Goal: Transaction & Acquisition: Subscribe to service/newsletter

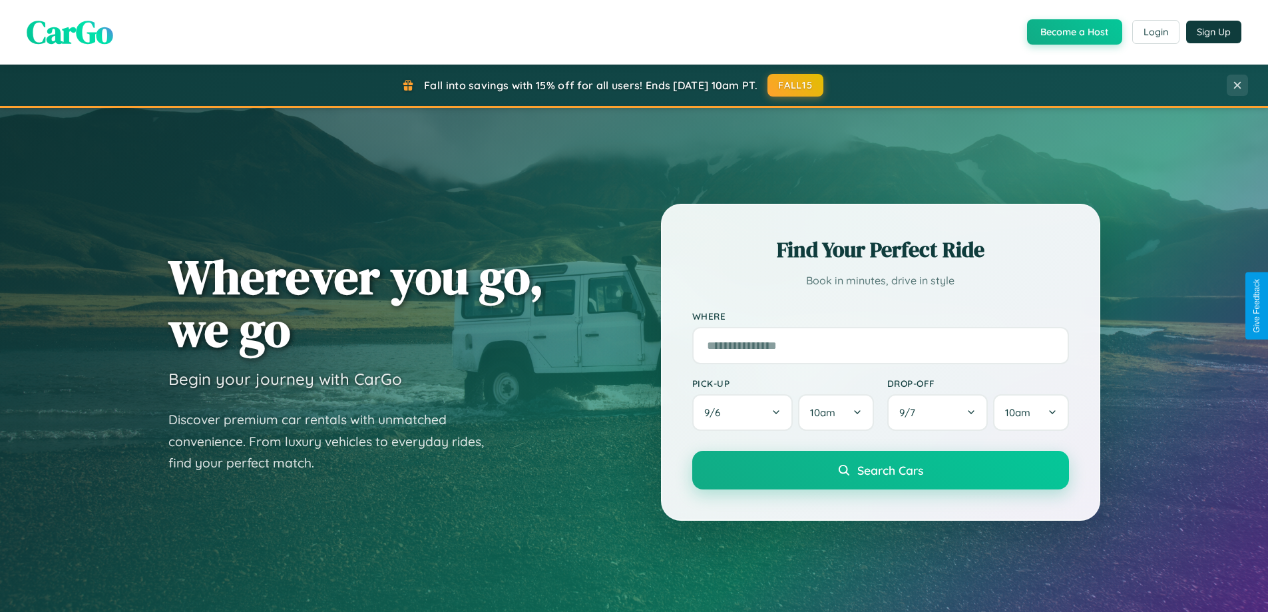
scroll to position [574, 0]
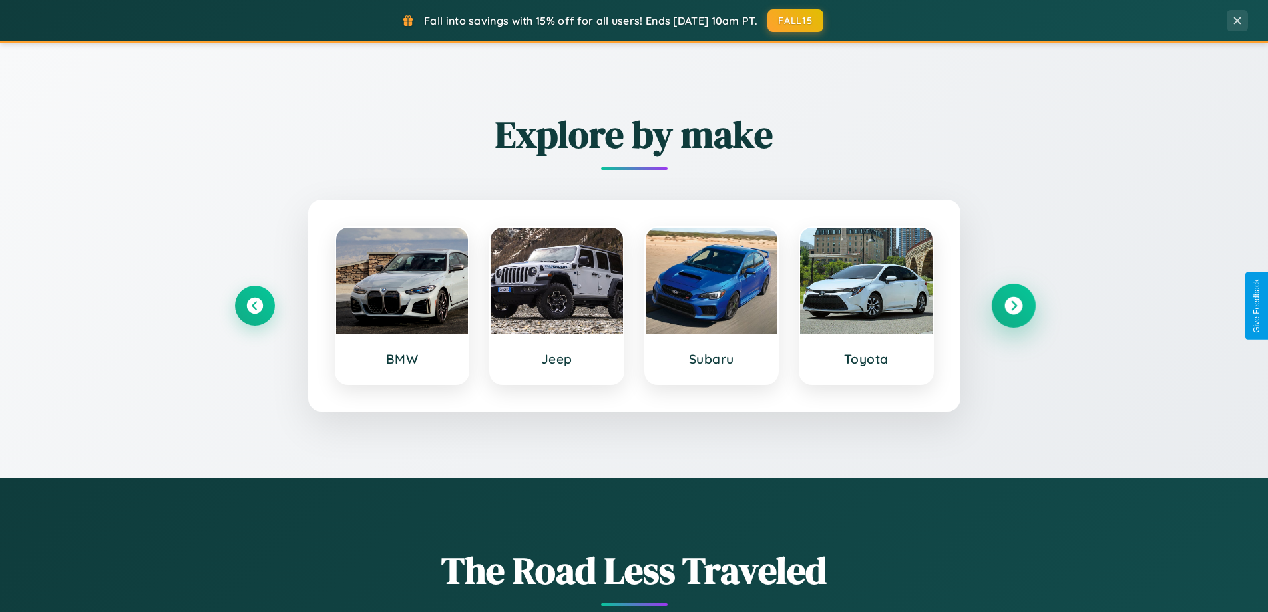
click at [1013, 305] on icon at bounding box center [1013, 306] width 18 height 18
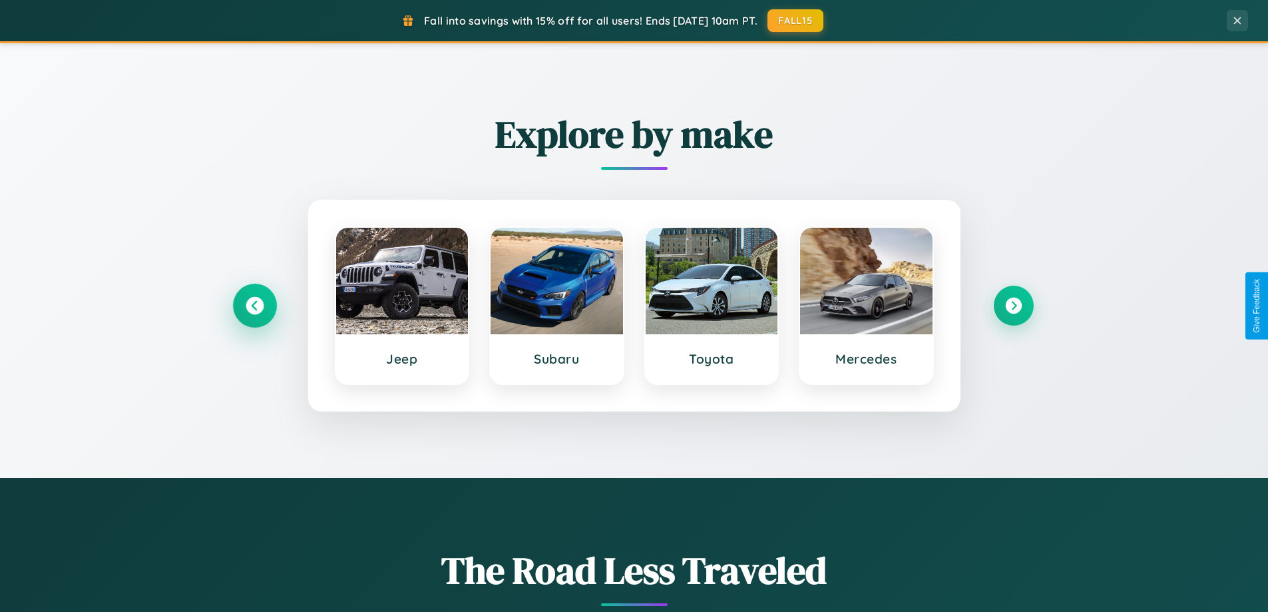
click at [254, 305] on icon at bounding box center [255, 306] width 18 height 18
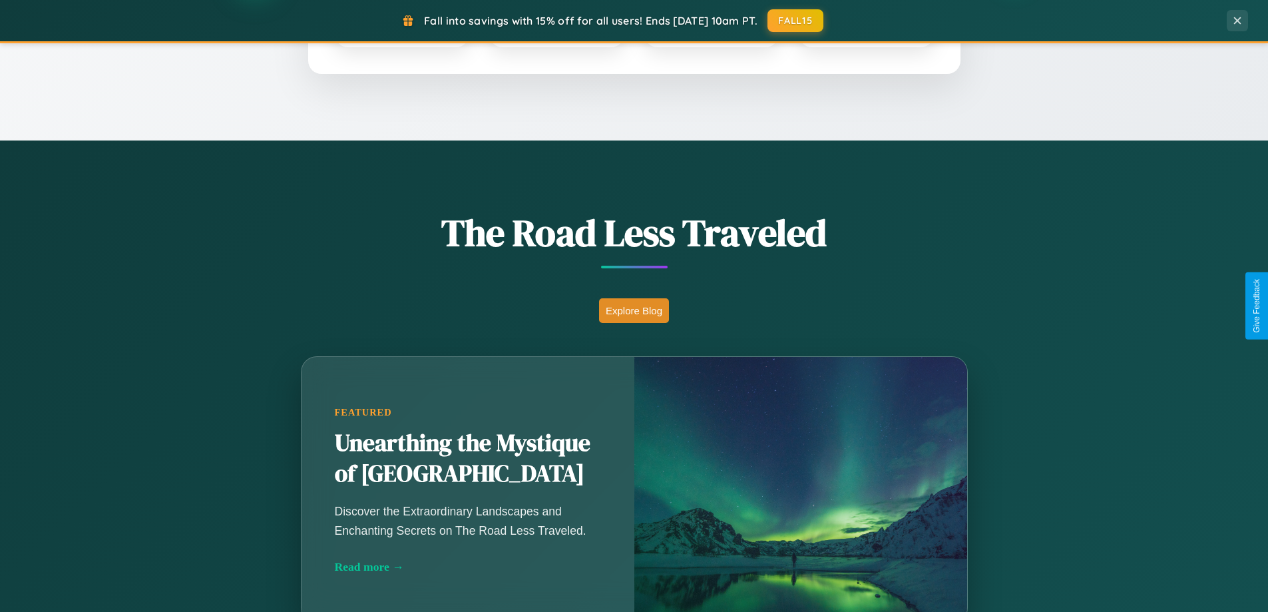
scroll to position [2561, 0]
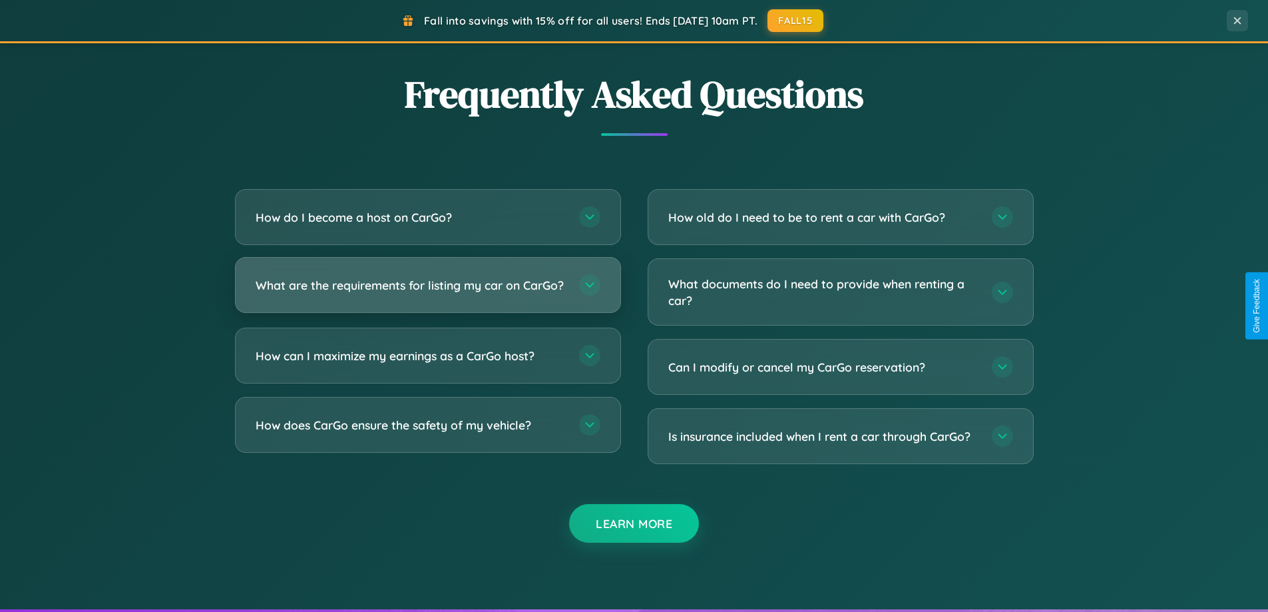
click at [427, 290] on h3 "What are the requirements for listing my car on CarGo?" at bounding box center [411, 285] width 310 height 17
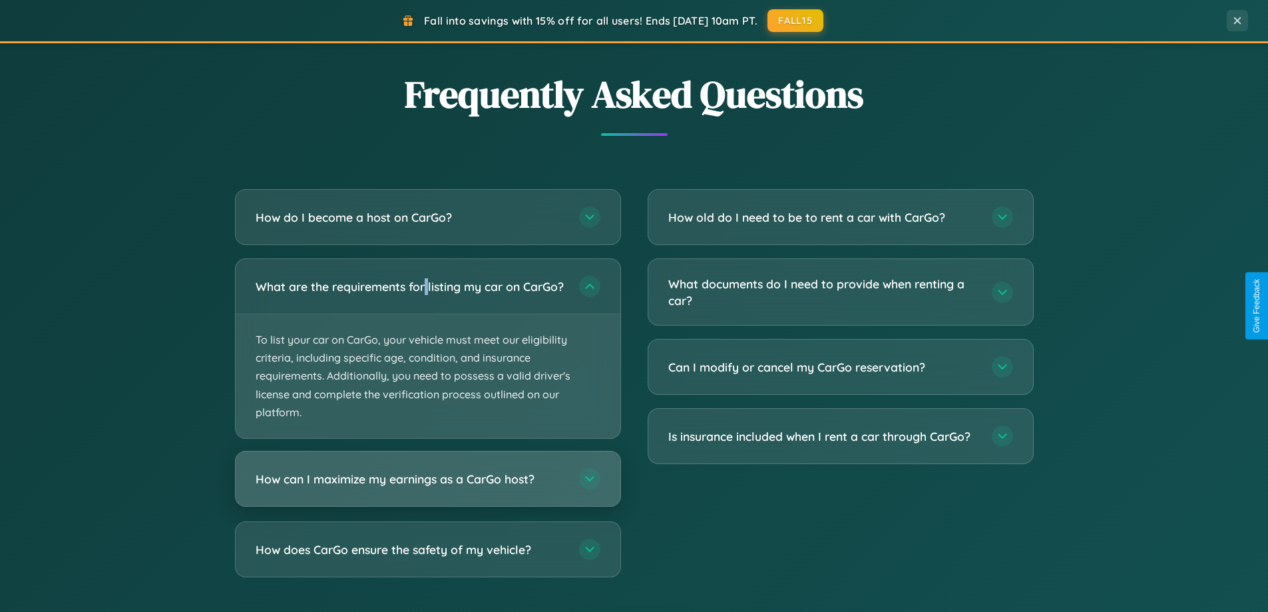
click at [427, 487] on h3 "How can I maximize my earnings as a CarGo host?" at bounding box center [411, 478] width 310 height 17
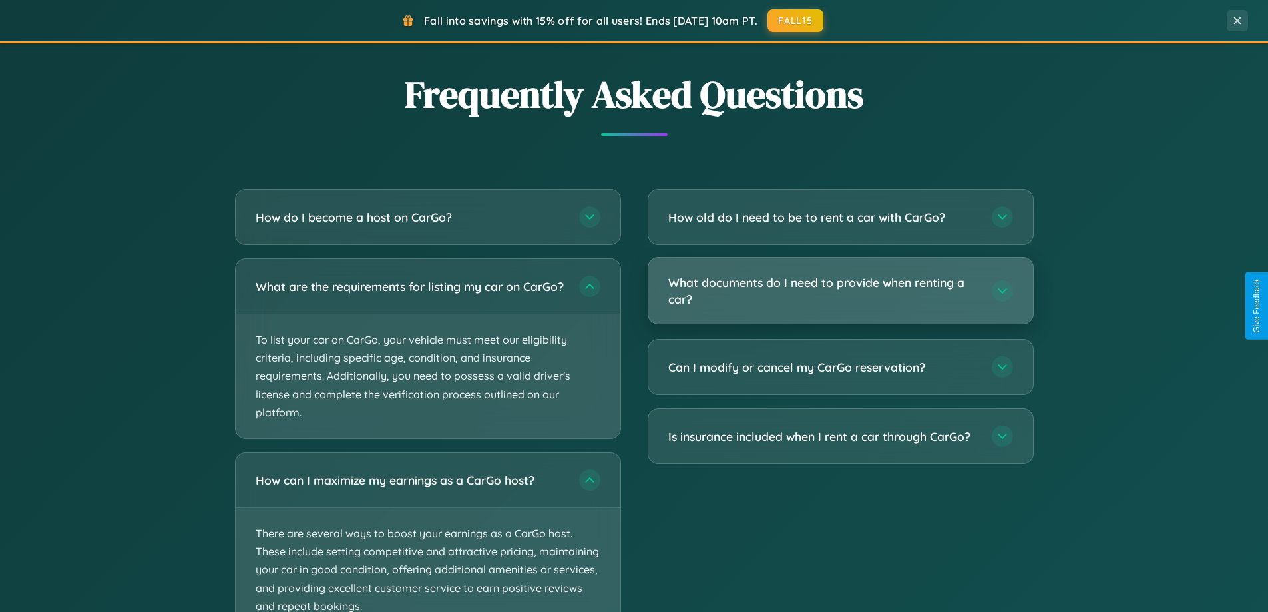
click at [840, 291] on h3 "What documents do I need to provide when renting a car?" at bounding box center [823, 290] width 310 height 33
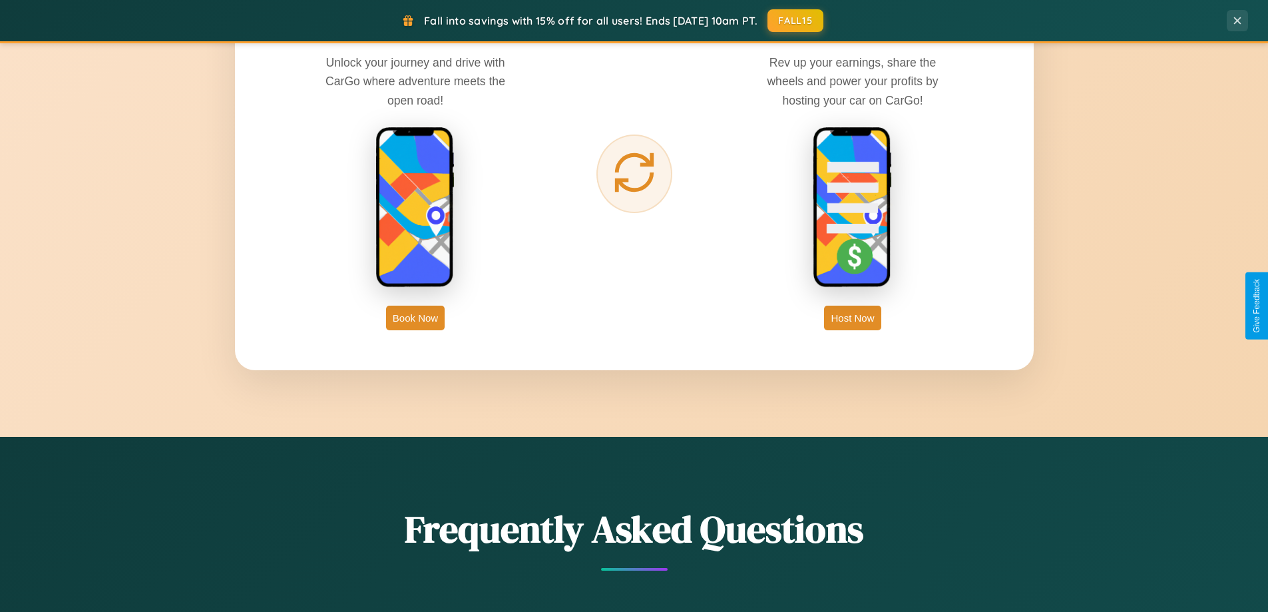
scroll to position [0, 0]
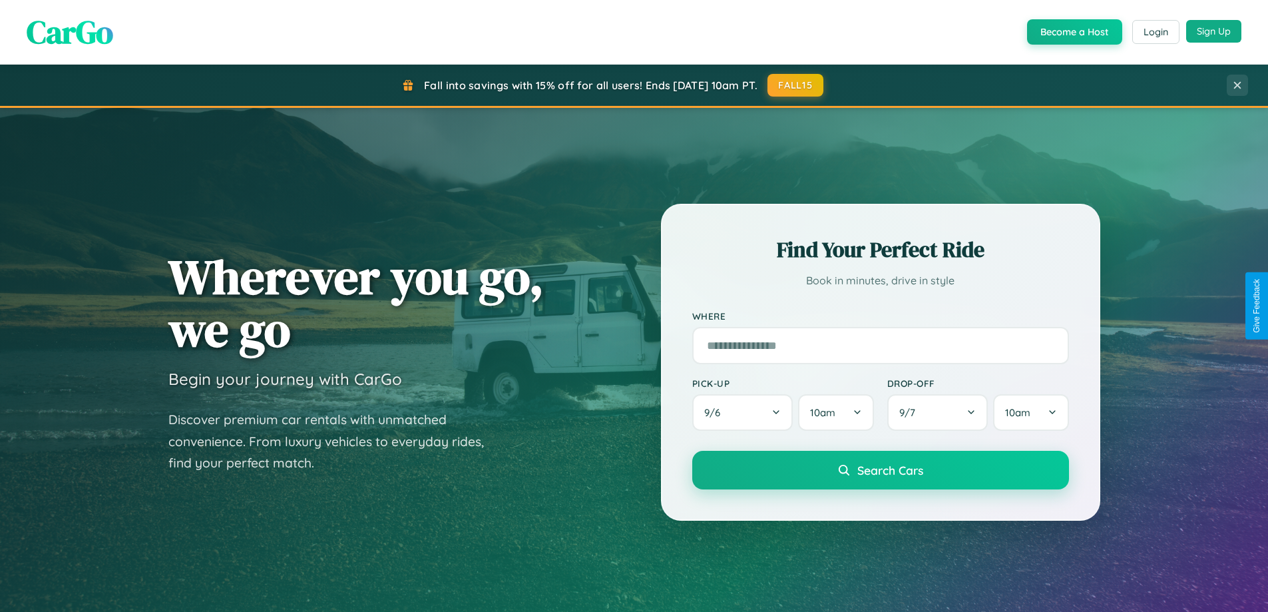
click at [1213, 31] on button "Sign Up" at bounding box center [1213, 31] width 55 height 23
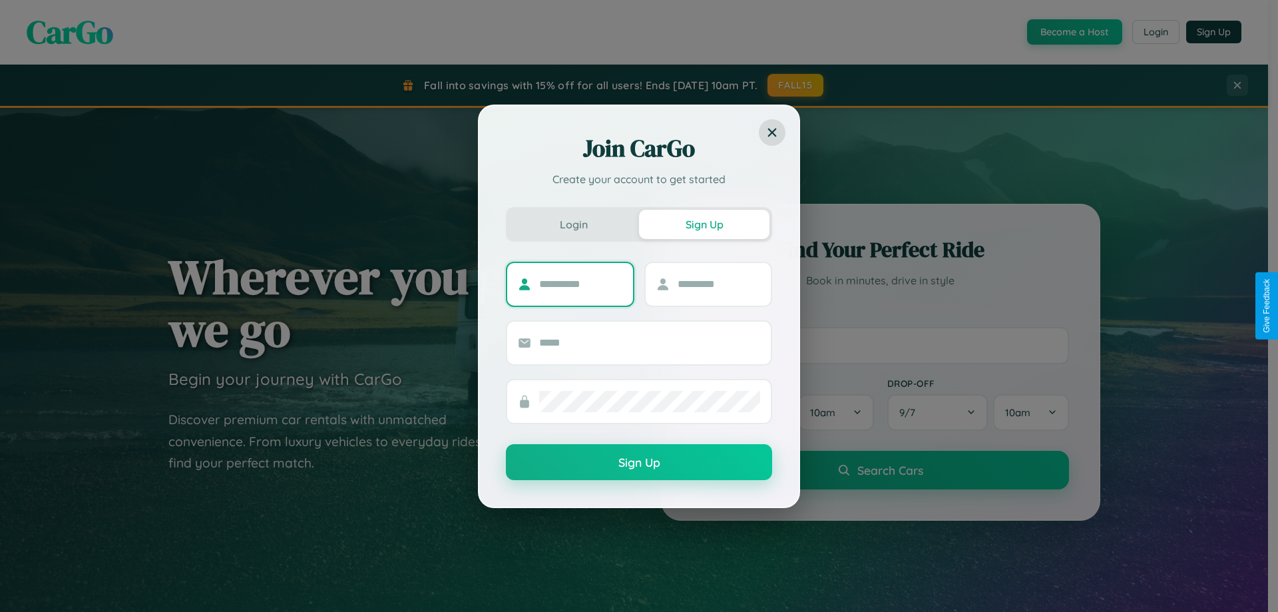
click at [580, 283] on input "text" at bounding box center [580, 283] width 83 height 21
type input "*******"
click at [718, 283] on input "text" at bounding box center [718, 283] width 83 height 21
type input "******"
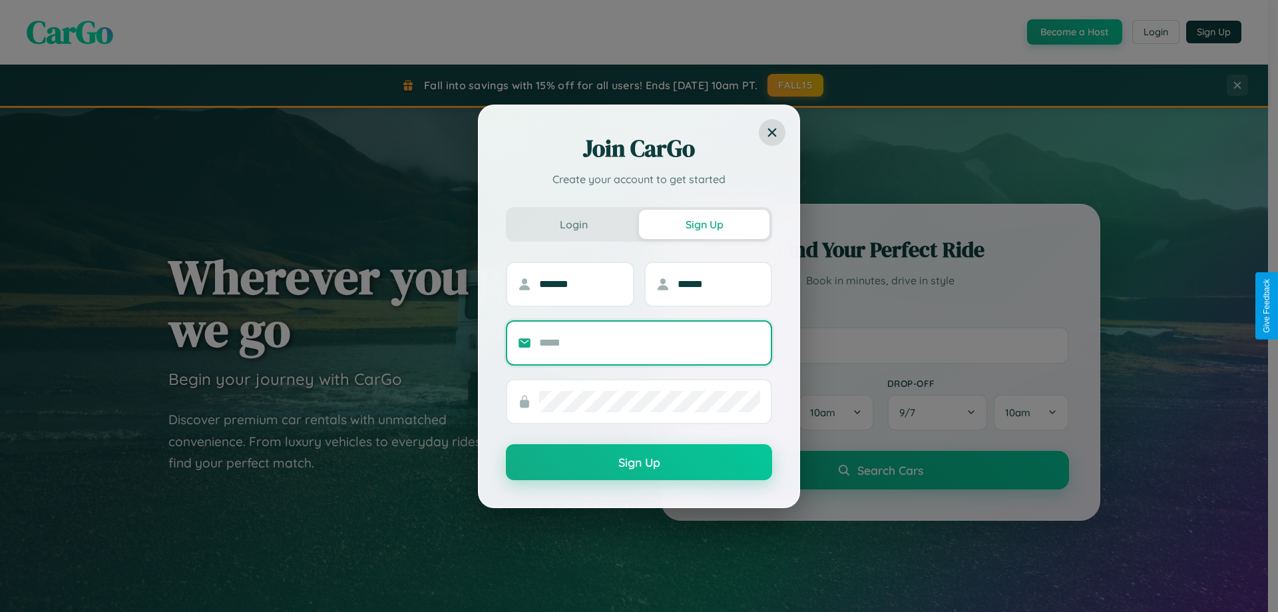
click at [649, 342] on input "text" at bounding box center [649, 342] width 221 height 21
type input "**********"
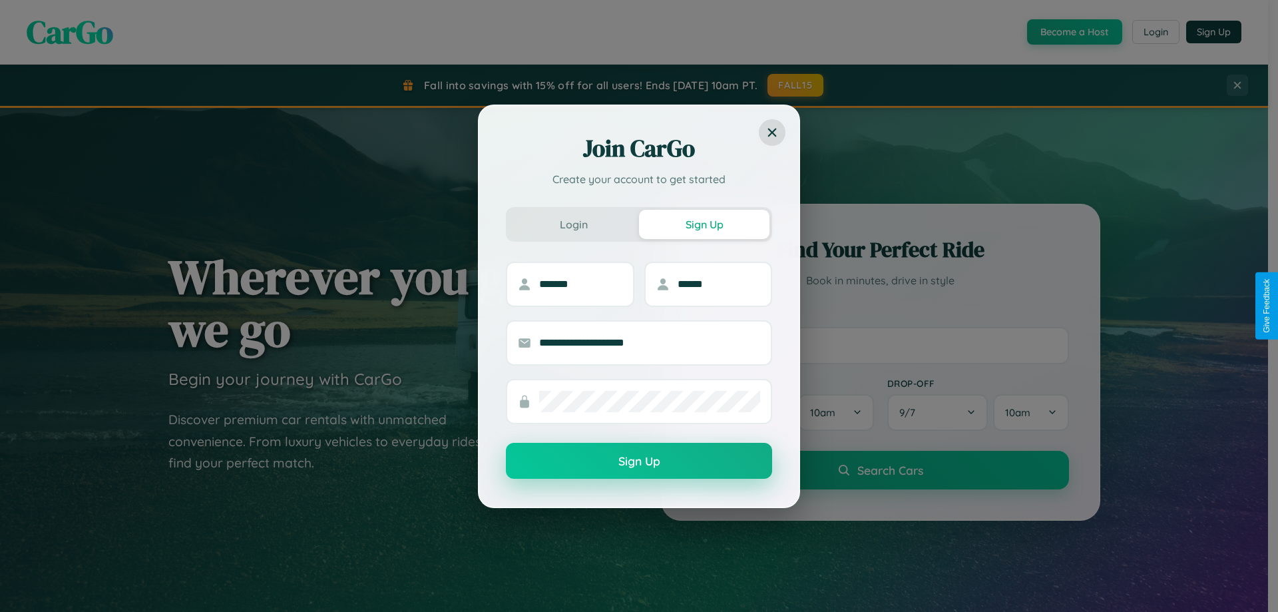
click at [639, 461] on button "Sign Up" at bounding box center [639, 461] width 266 height 36
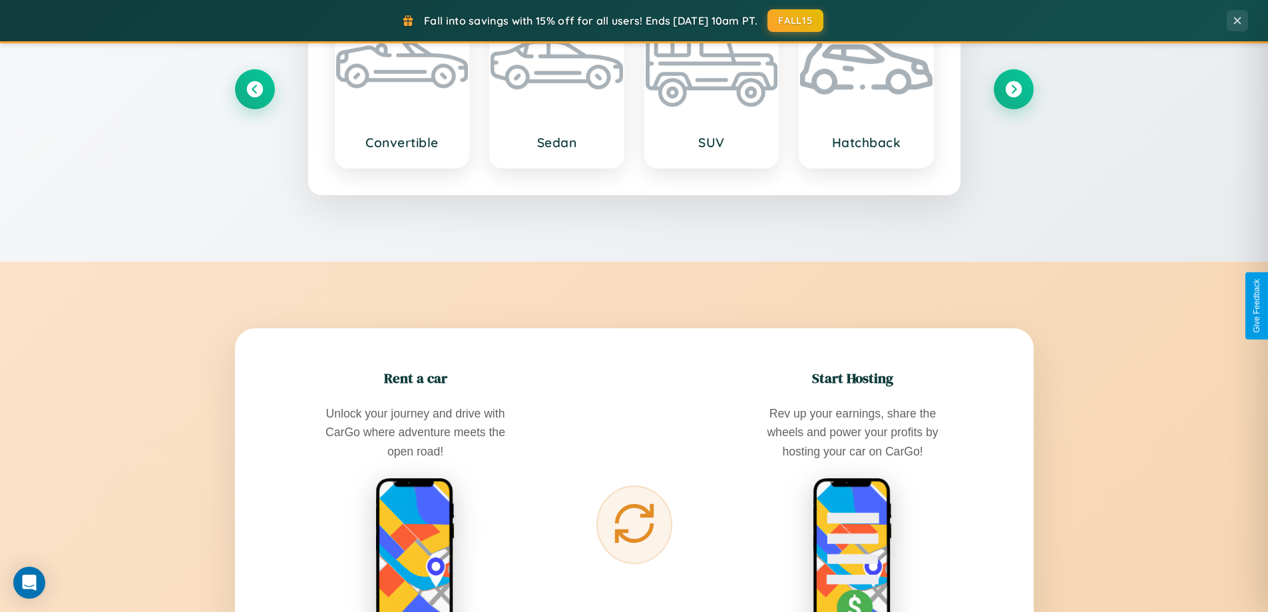
scroll to position [2138, 0]
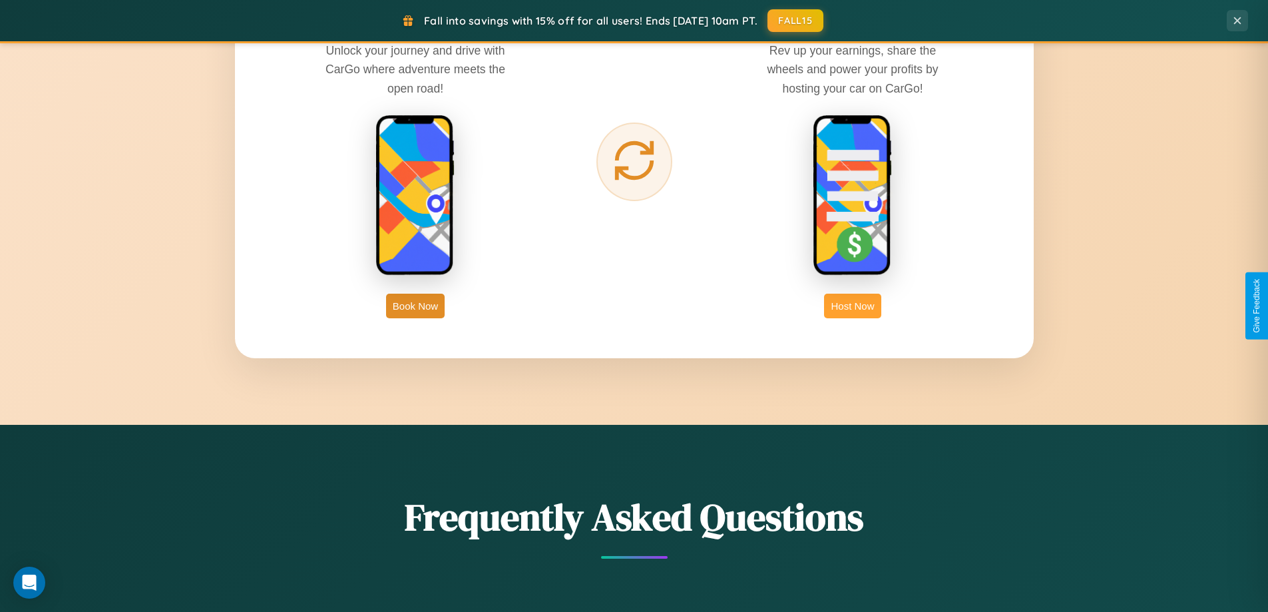
click at [852, 305] on button "Host Now" at bounding box center [852, 305] width 57 height 25
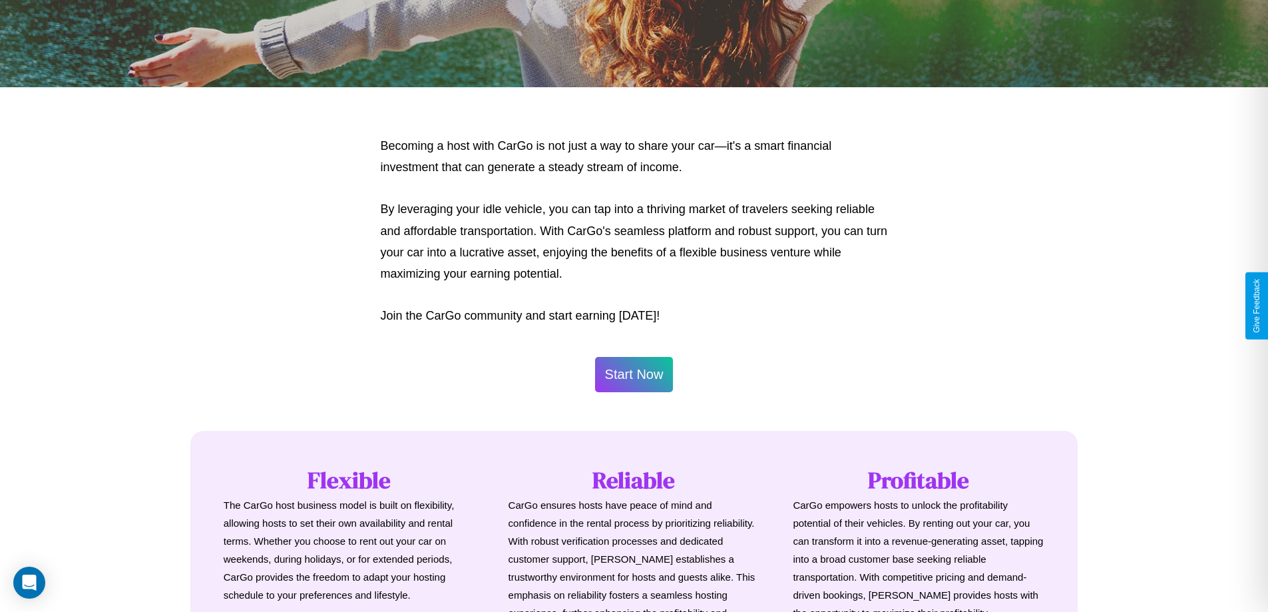
scroll to position [643, 0]
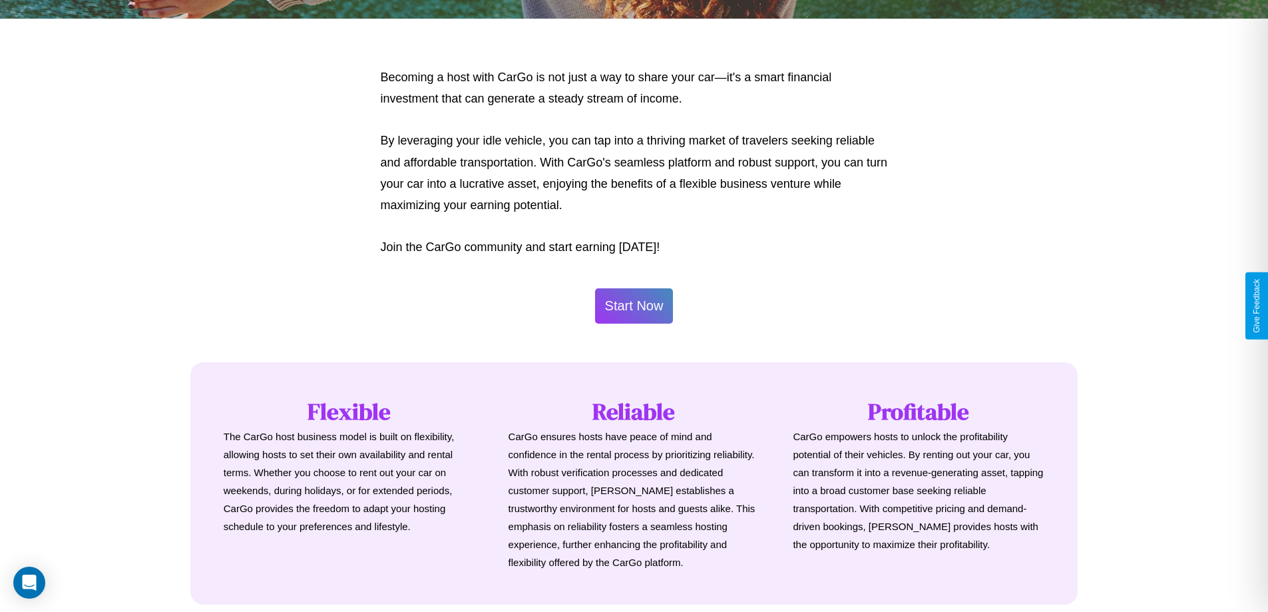
click at [633, 305] on button "Start Now" at bounding box center [634, 305] width 79 height 35
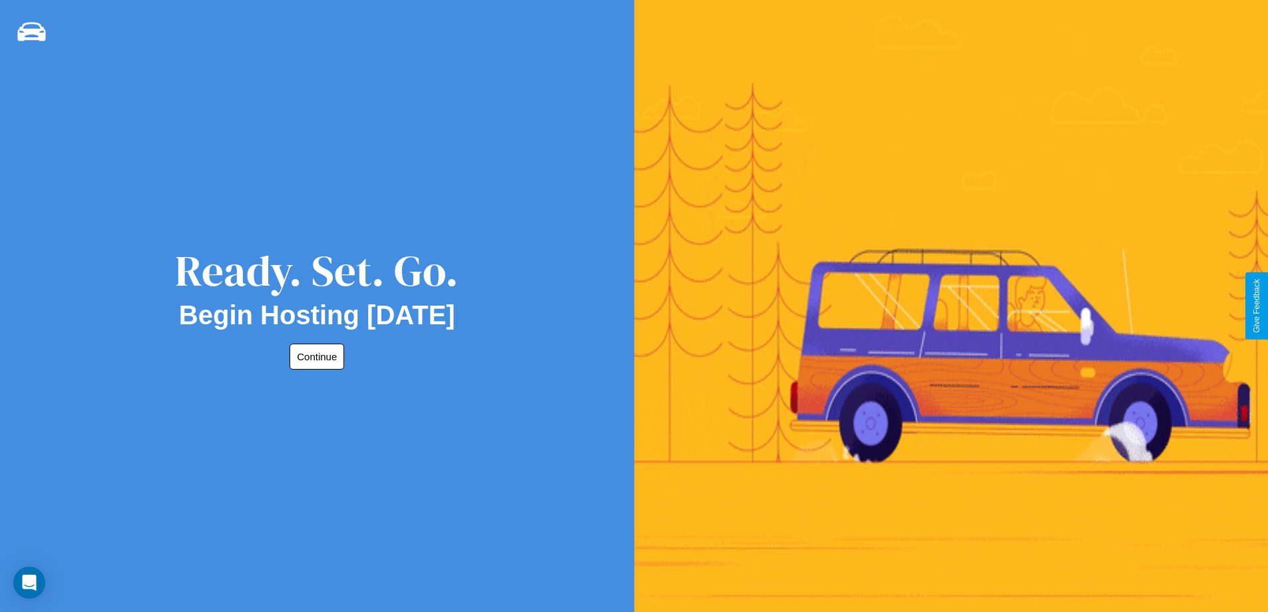
click at [314, 356] on button "Continue" at bounding box center [316, 356] width 55 height 26
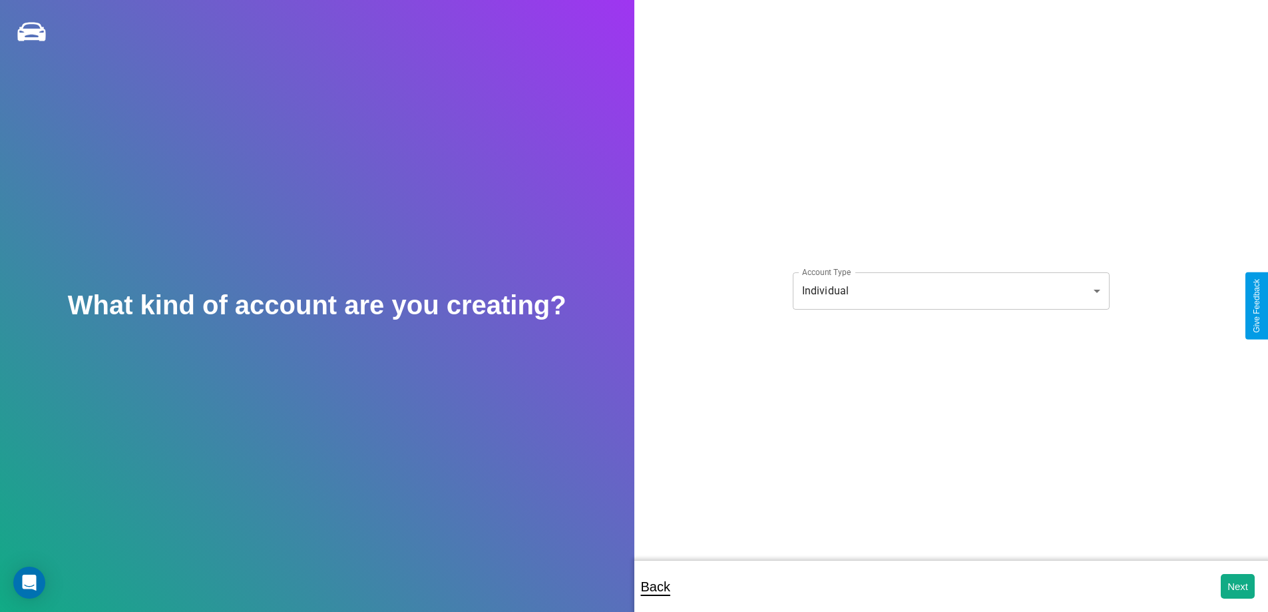
click at [950, 290] on body "**********" at bounding box center [634, 314] width 1268 height 629
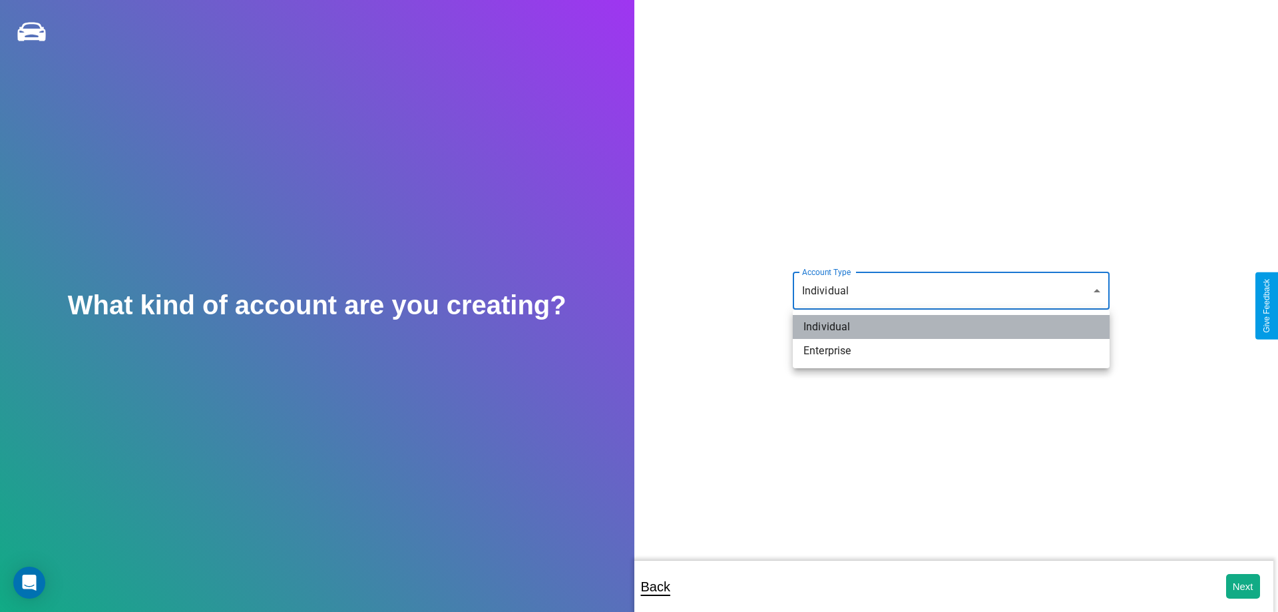
click at [951, 327] on li "Individual" at bounding box center [951, 327] width 317 height 24
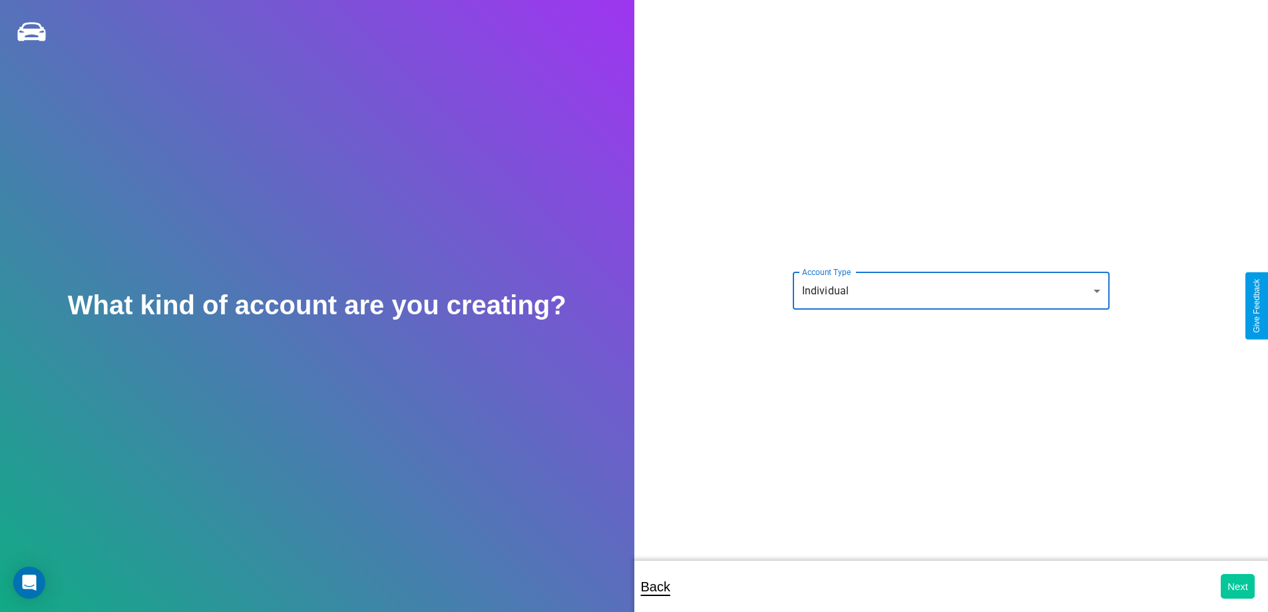
click at [1237, 586] on button "Next" at bounding box center [1237, 586] width 34 height 25
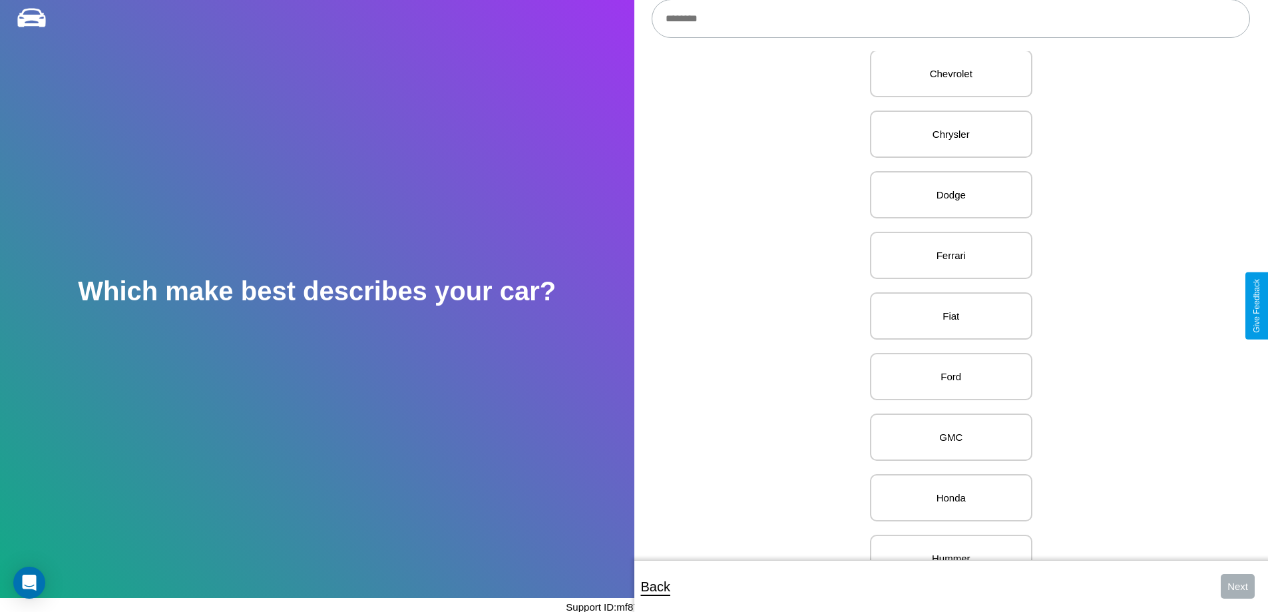
scroll to position [516, 0]
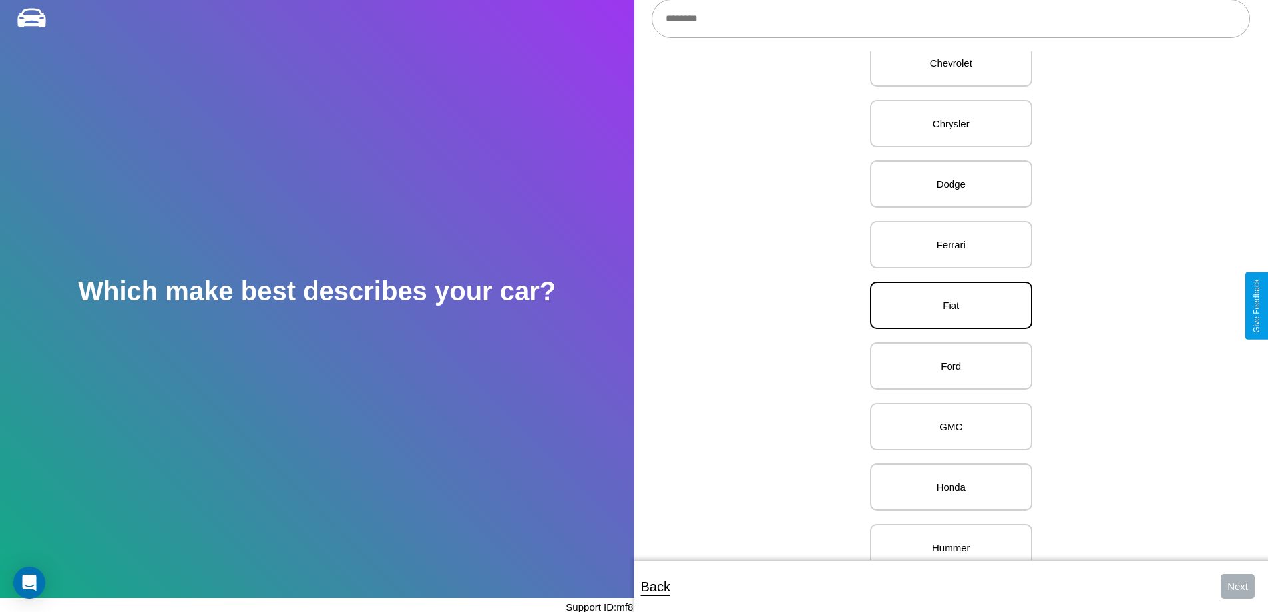
click at [946, 305] on p "Fiat" at bounding box center [950, 305] width 133 height 18
click at [1237, 586] on button "Next" at bounding box center [1237, 586] width 34 height 25
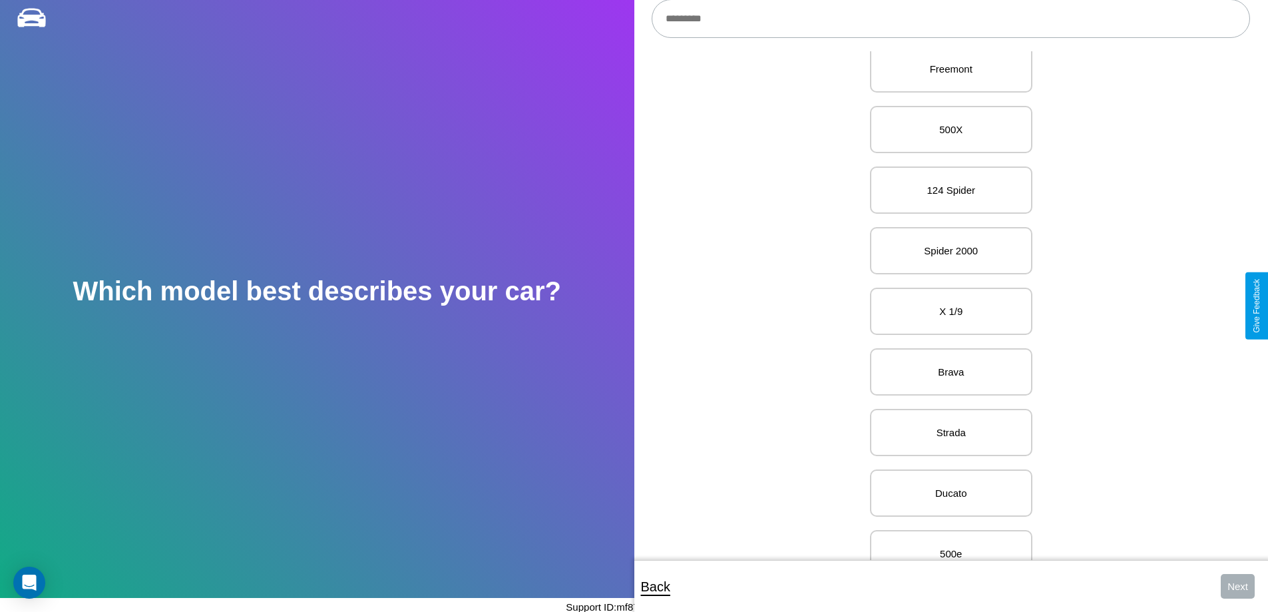
scroll to position [152, 0]
click at [946, 305] on p "X 1/9" at bounding box center [950, 305] width 133 height 18
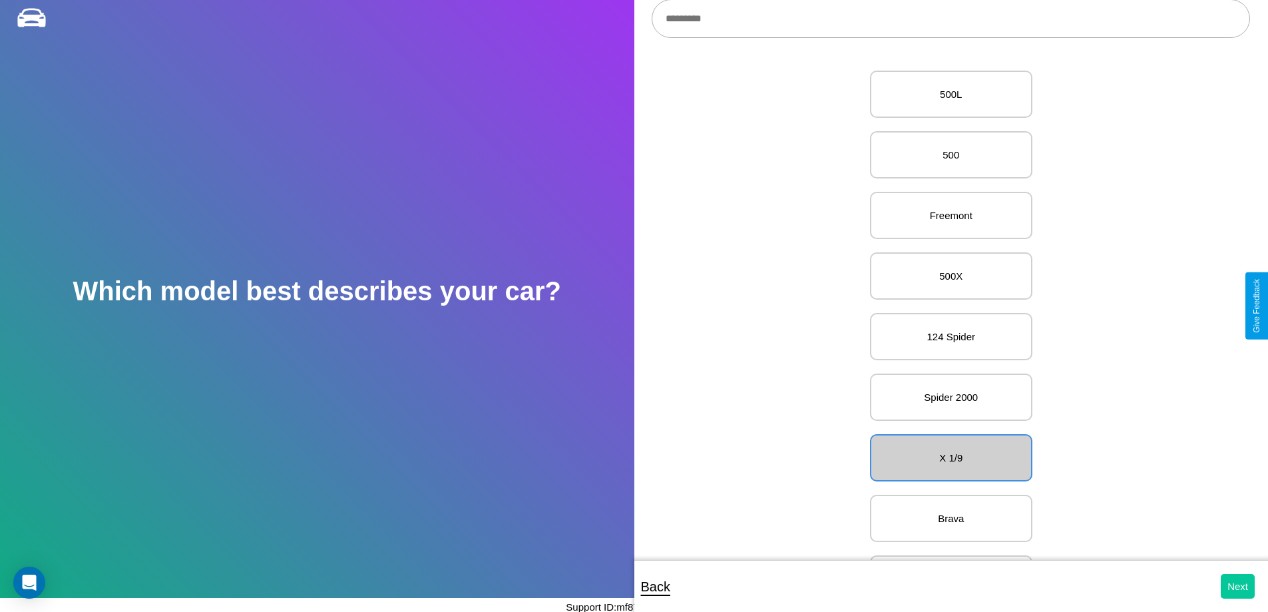
click at [1237, 586] on button "Next" at bounding box center [1237, 586] width 34 height 25
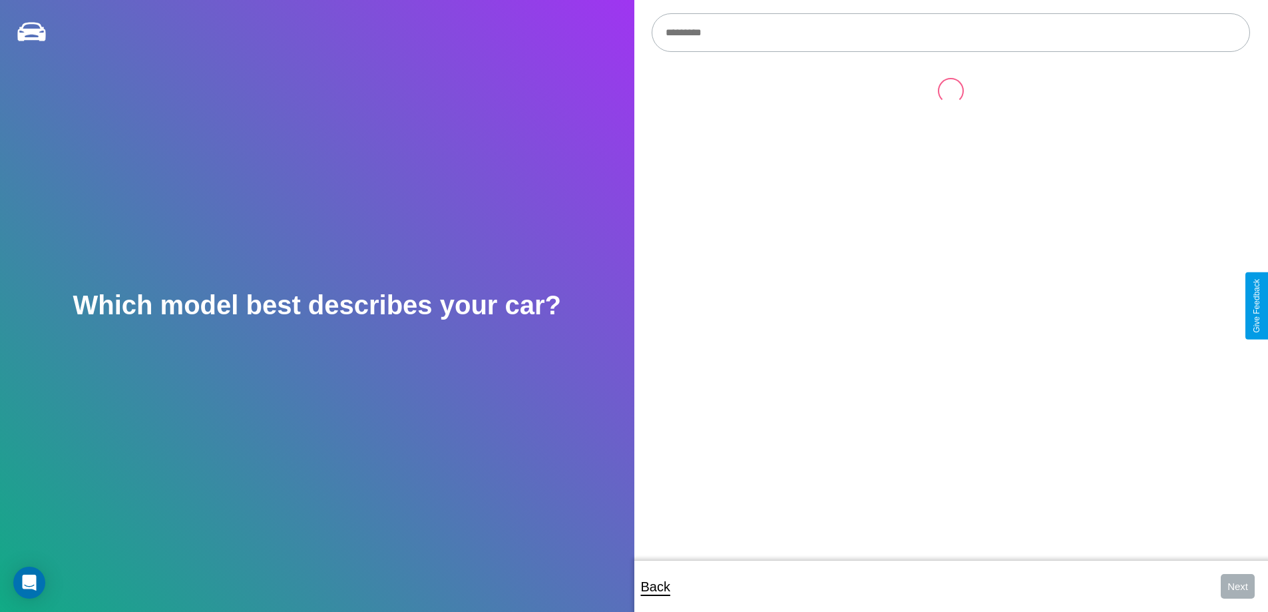
scroll to position [14, 0]
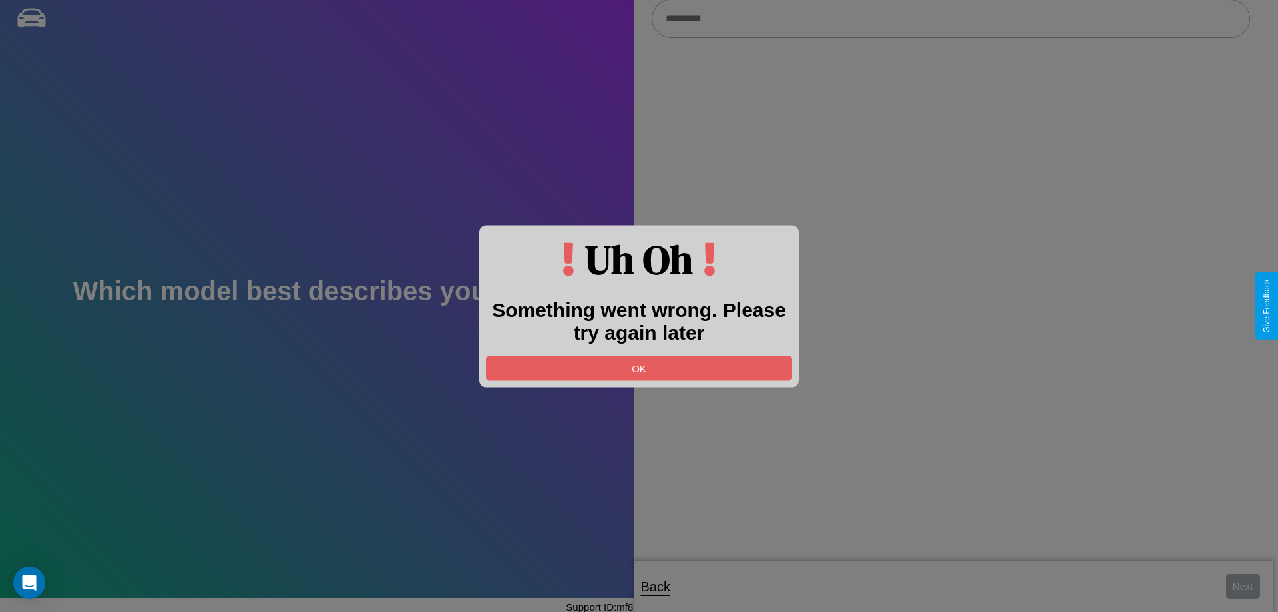
click at [950, 19] on div at bounding box center [639, 306] width 1278 height 612
